Goal: Information Seeking & Learning: Understand process/instructions

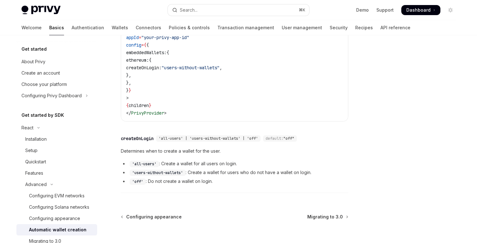
scroll to position [253, 0]
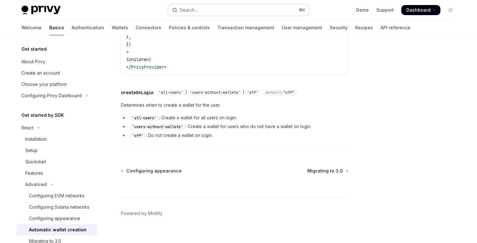
click at [204, 10] on button "Search... ⌘ K" at bounding box center [238, 9] width 141 height 11
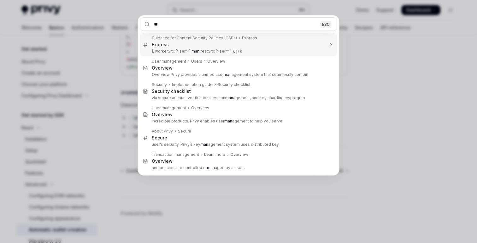
type input "*"
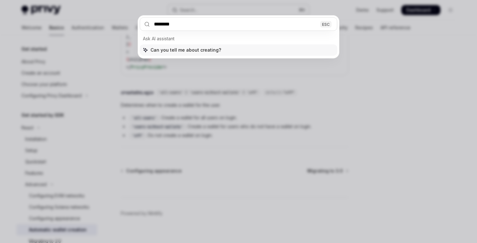
type input "********"
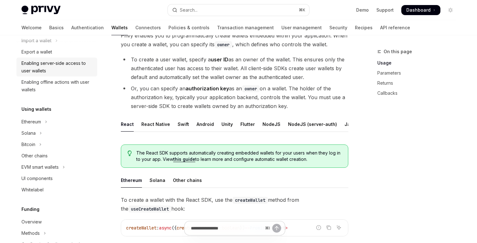
scroll to position [115, 0]
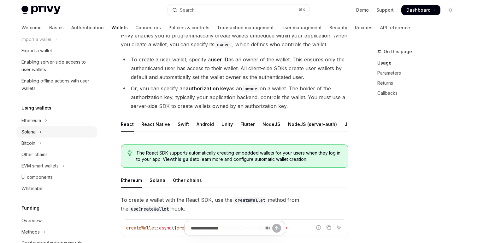
click at [51, 137] on button "Solana" at bounding box center [56, 131] width 81 height 11
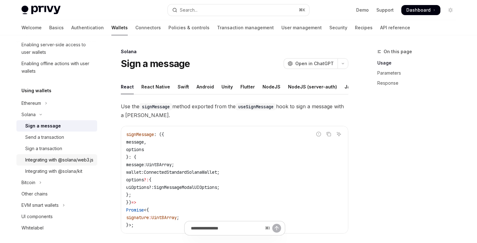
scroll to position [134, 0]
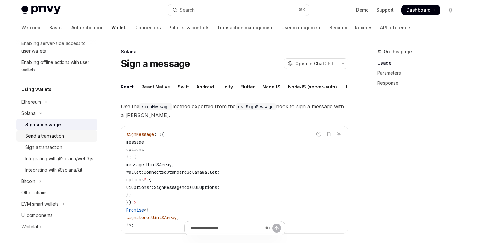
click at [67, 139] on div "Send a transaction" at bounding box center [59, 136] width 68 height 8
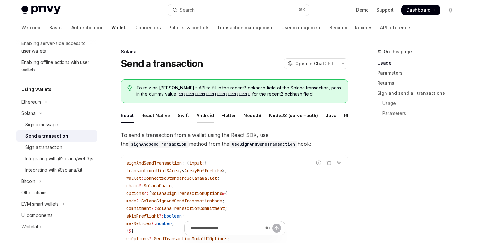
click at [201, 119] on div "Android" at bounding box center [204, 115] width 17 height 15
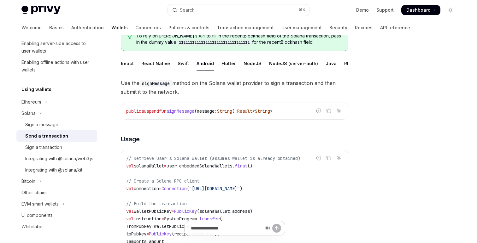
scroll to position [52, 0]
click at [128, 65] on div "React" at bounding box center [127, 63] width 13 height 15
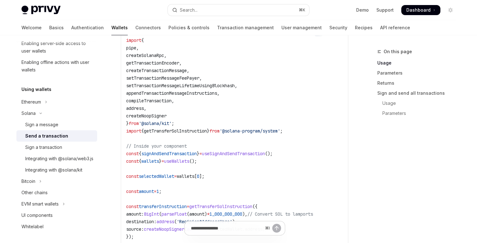
scroll to position [237, 0]
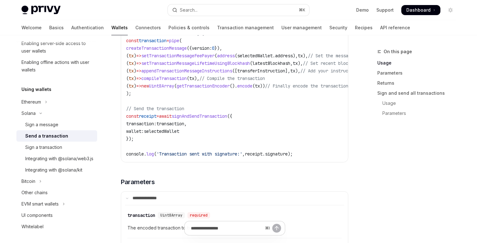
scroll to position [519, 0]
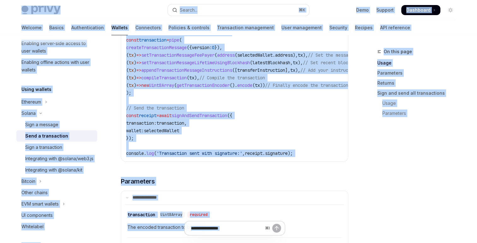
copy div "Lore ip dolo sitamet Conse Adip elit sedd Eiusmo... ⌘ T Inci Utlabor Etdolorem …"
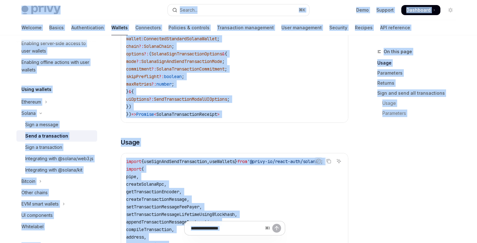
scroll to position [0, 0]
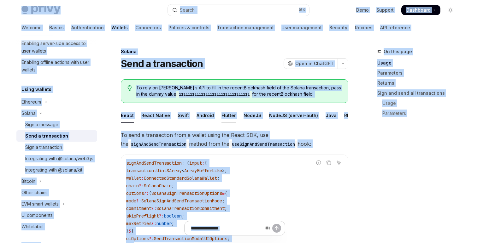
click at [227, 117] on div "Flutter" at bounding box center [228, 115] width 15 height 15
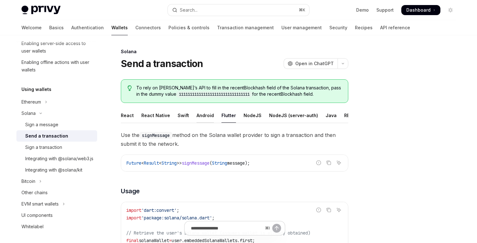
click at [200, 115] on div "Android" at bounding box center [204, 115] width 17 height 15
type textarea "*"
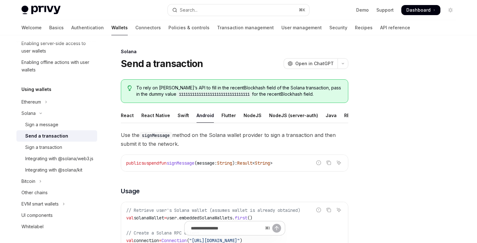
click at [292, 158] on div "public suspend fun signMessage (message: String ): Result < String >" at bounding box center [234, 163] width 227 height 16
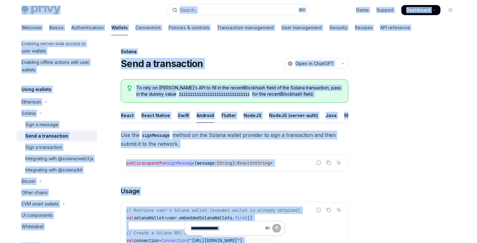
copy div "Lore ip dolo sitamet Conse Adip elit sedd Eiusmo... ⌘ T Inci Utlabor Etdolorem …"
